Goal: Task Accomplishment & Management: Manage account settings

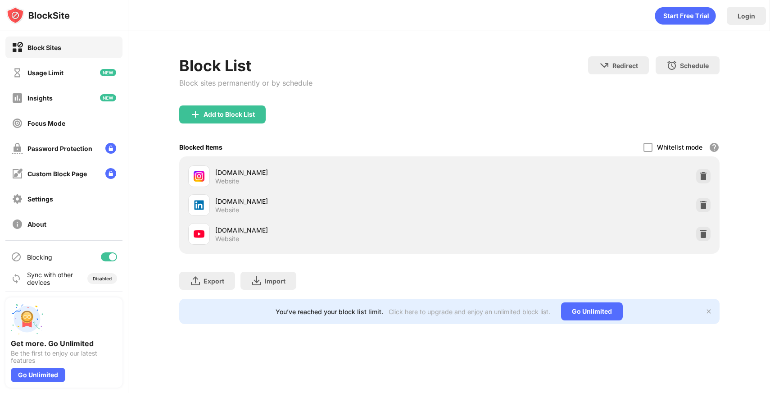
click at [106, 258] on div at bounding box center [109, 256] width 16 height 9
click at [106, 258] on div at bounding box center [105, 256] width 7 height 7
click at [106, 258] on div at bounding box center [109, 256] width 16 height 9
click at [375, 102] on div "Block List Block sites permanently or by schedule Redirect Choose a site to be …" at bounding box center [449, 80] width 541 height 49
click at [107, 254] on div at bounding box center [105, 256] width 7 height 7
